Goal: Entertainment & Leisure: Consume media (video, audio)

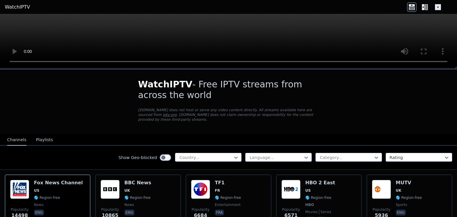
scroll to position [60, 0]
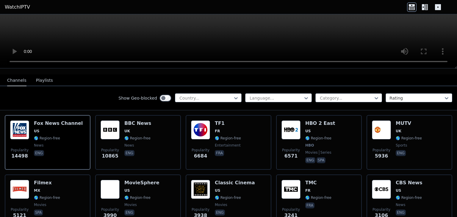
click at [345, 95] on div at bounding box center [346, 98] width 54 height 6
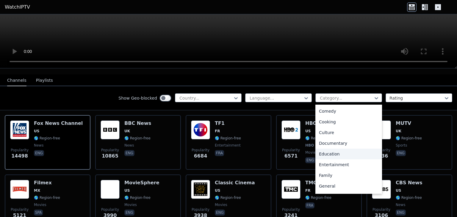
scroll to position [0, 0]
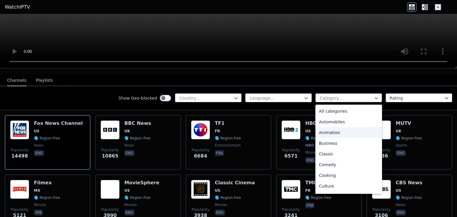
click at [335, 127] on div "Animation" at bounding box center [348, 132] width 67 height 11
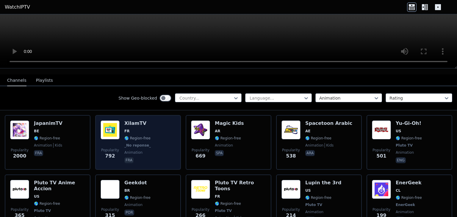
click at [139, 121] on h6 "XilamTV" at bounding box center [138, 124] width 28 height 6
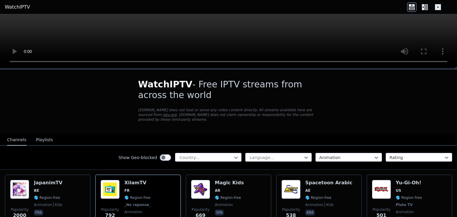
click at [234, 93] on h1 "WatchIPTV - Free IPTV streams from across the world" at bounding box center [228, 89] width 181 height 21
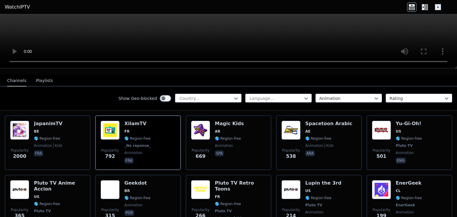
scroll to position [60, 0]
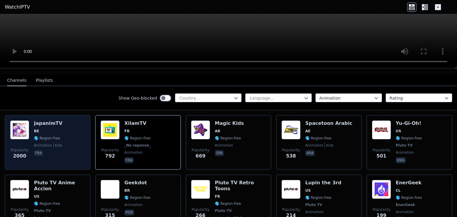
click at [55, 121] on h6 "JapanimTV" at bounding box center [48, 124] width 29 height 6
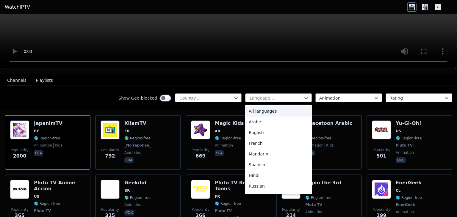
click at [268, 95] on div at bounding box center [276, 98] width 54 height 6
click at [250, 161] on div "Spanish" at bounding box center [278, 164] width 67 height 11
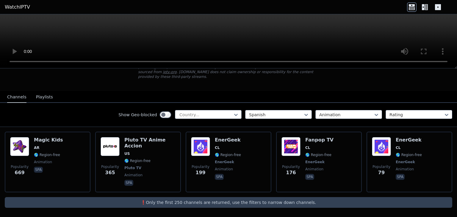
scroll to position [32, 0]
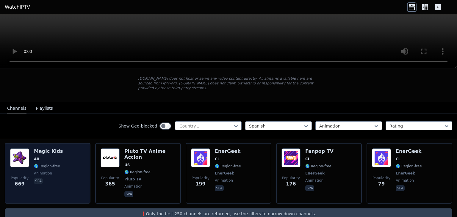
click at [61, 148] on div "Popularity 669 Magic Kids AR 🌎 Region-free animation spa" at bounding box center [47, 173] width 75 height 50
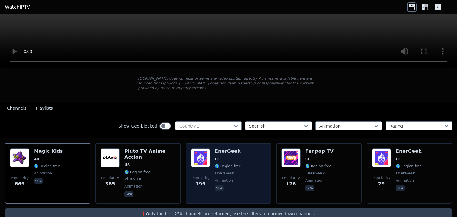
click at [229, 148] on h6 "EnerGeek" at bounding box center [228, 151] width 26 height 6
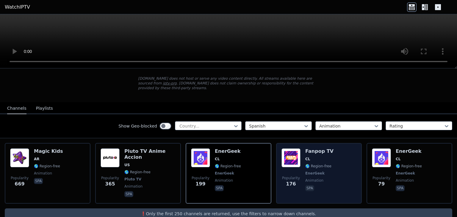
click at [321, 157] on span "CL" at bounding box center [319, 159] width 28 height 5
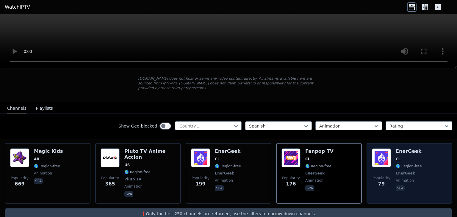
click at [407, 148] on h6 "EnerGeek" at bounding box center [409, 151] width 26 height 6
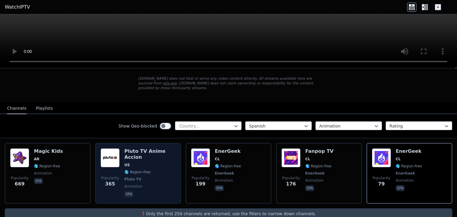
click at [135, 148] on h6 "Pluto TV Anime Accion" at bounding box center [149, 154] width 51 height 12
